Goal: Navigation & Orientation: Find specific page/section

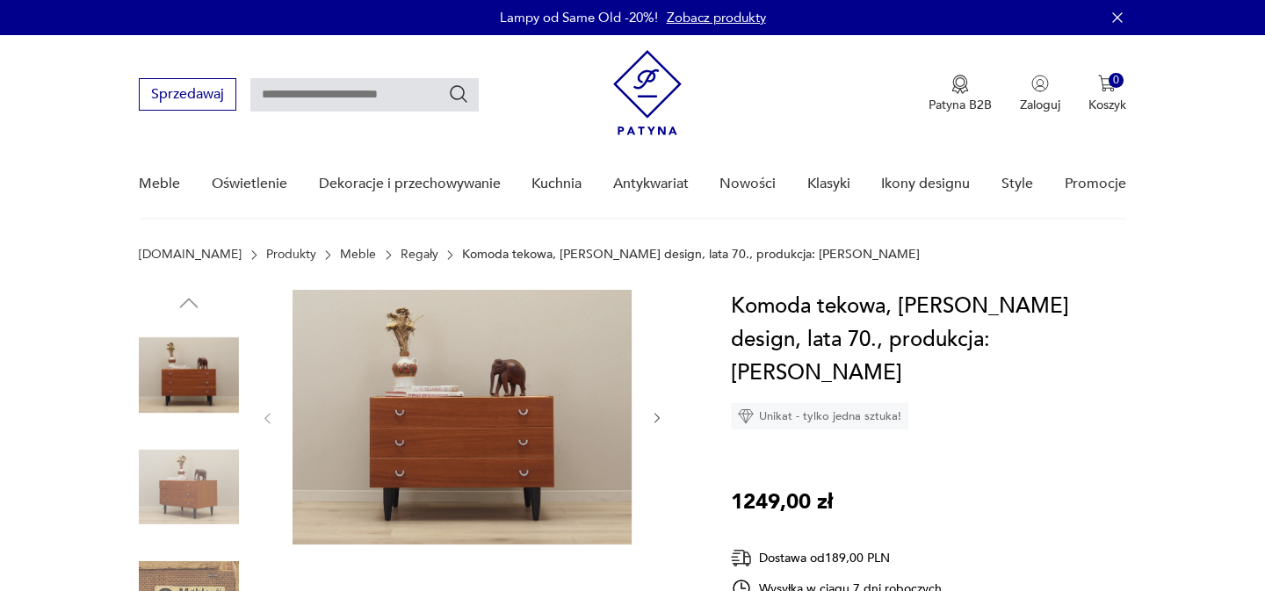
click at [400, 251] on link "Regały" at bounding box center [419, 255] width 38 height 14
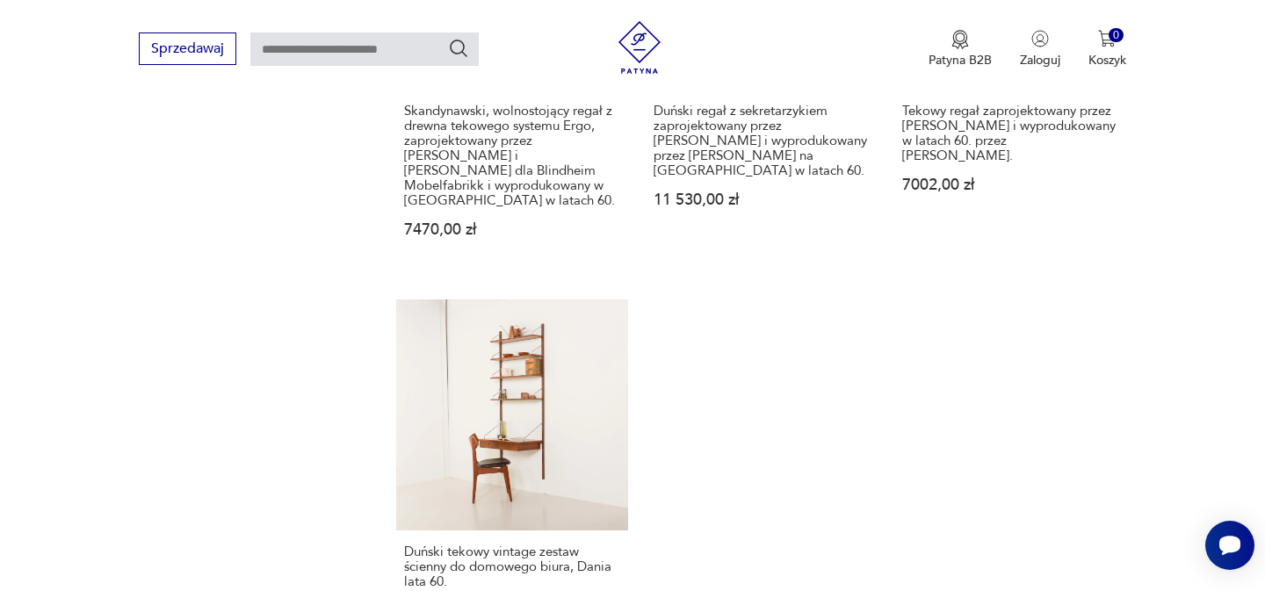
scroll to position [2828, 0]
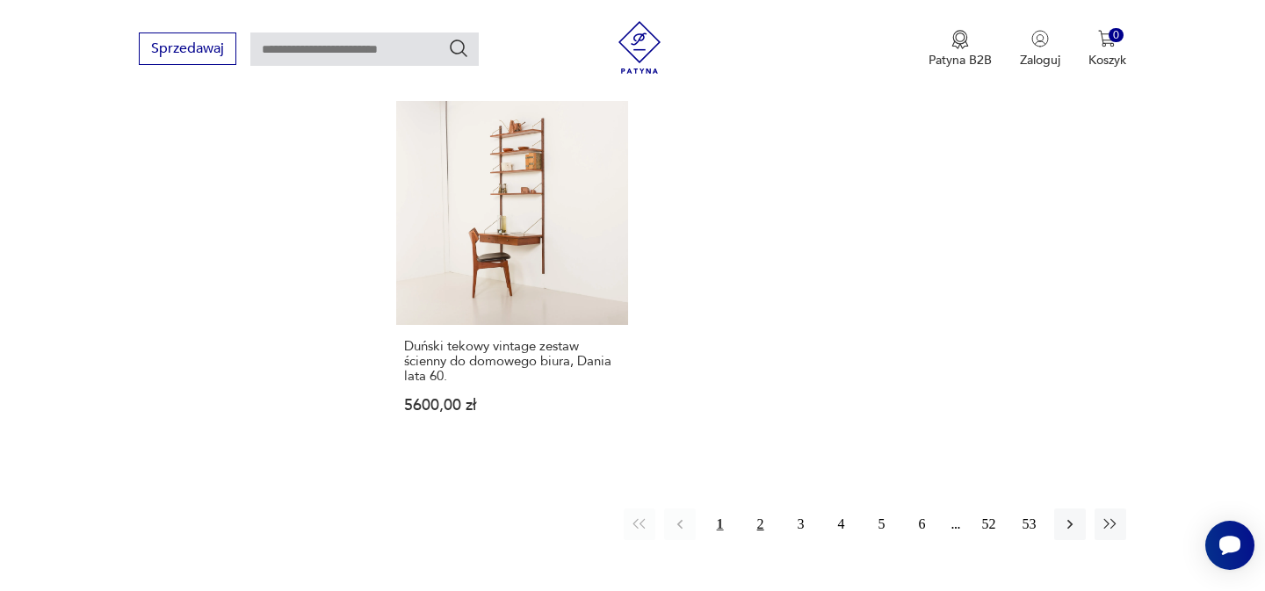
click at [764, 516] on button "2" at bounding box center [761, 525] width 32 height 32
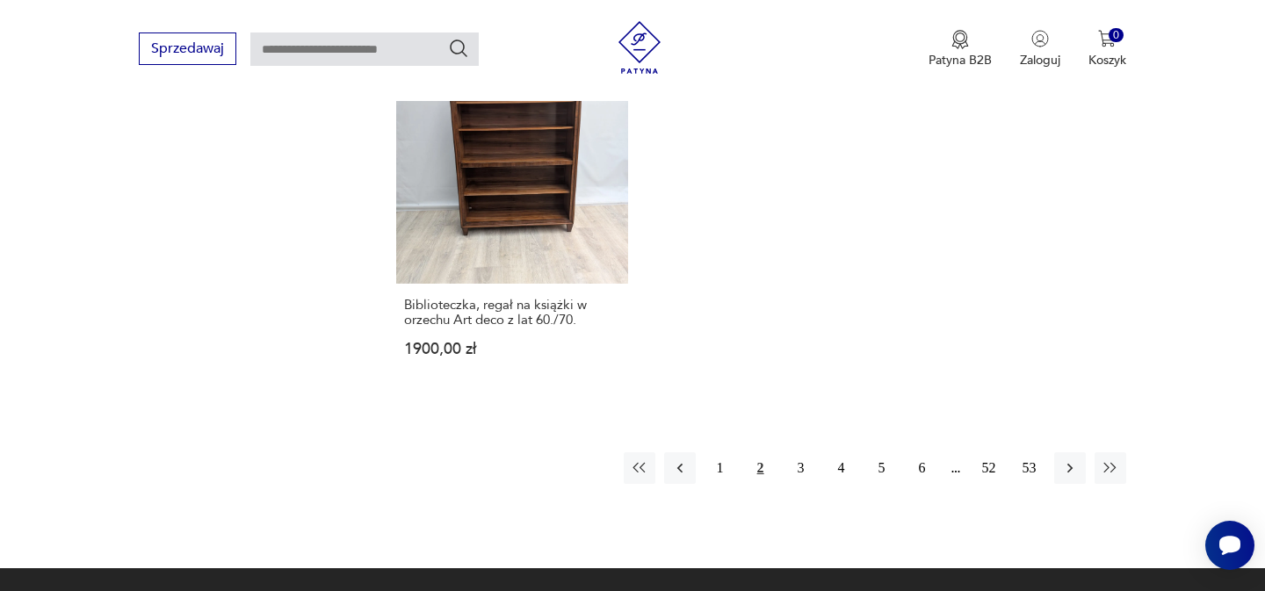
scroll to position [2755, 0]
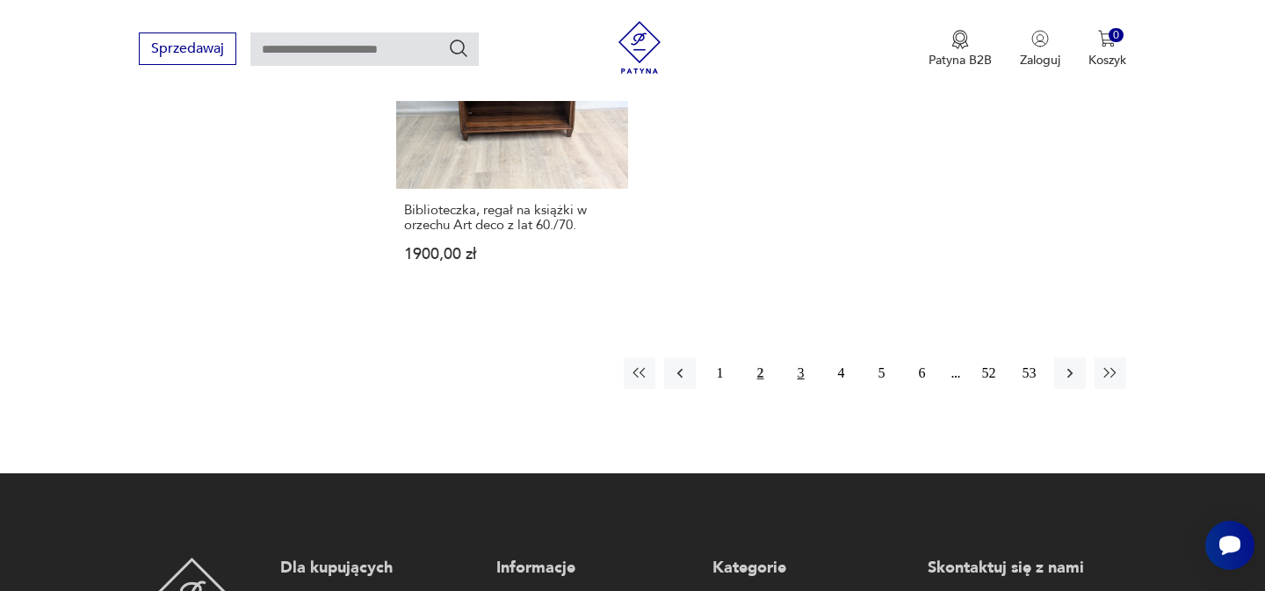
click at [804, 358] on button "3" at bounding box center [801, 373] width 32 height 32
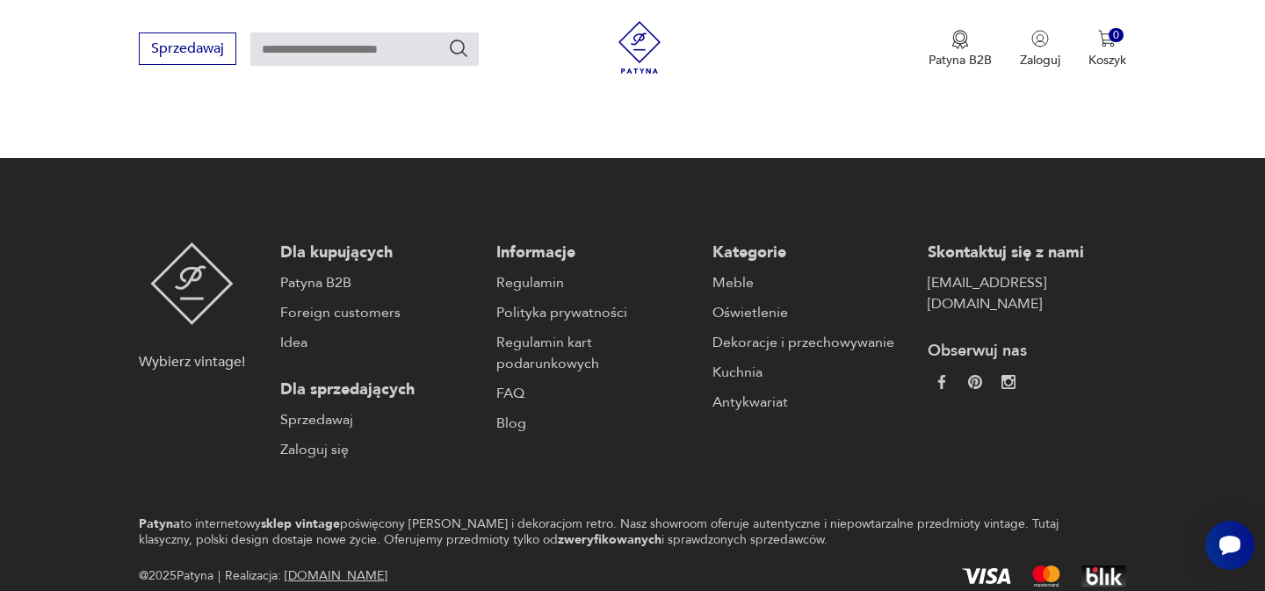
scroll to position [3176, 0]
